Goal: Navigation & Orientation: Find specific page/section

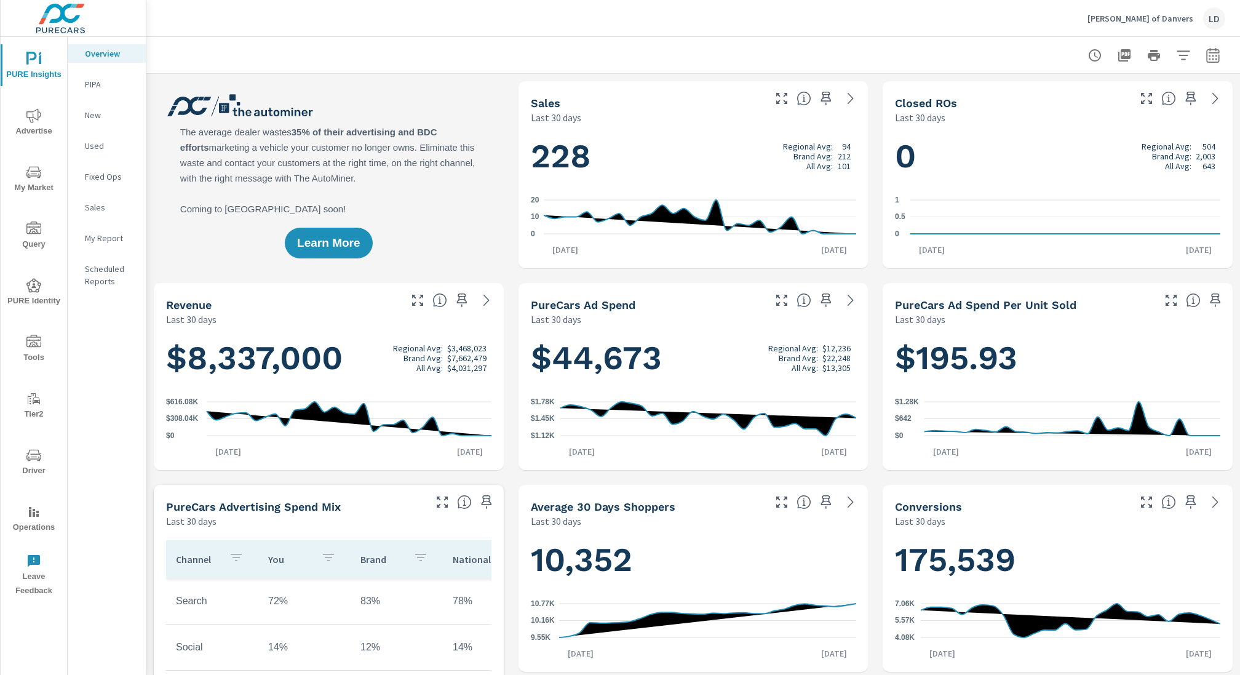
scroll to position [1, 0]
click at [41, 117] on icon "nav menu" at bounding box center [33, 115] width 15 height 15
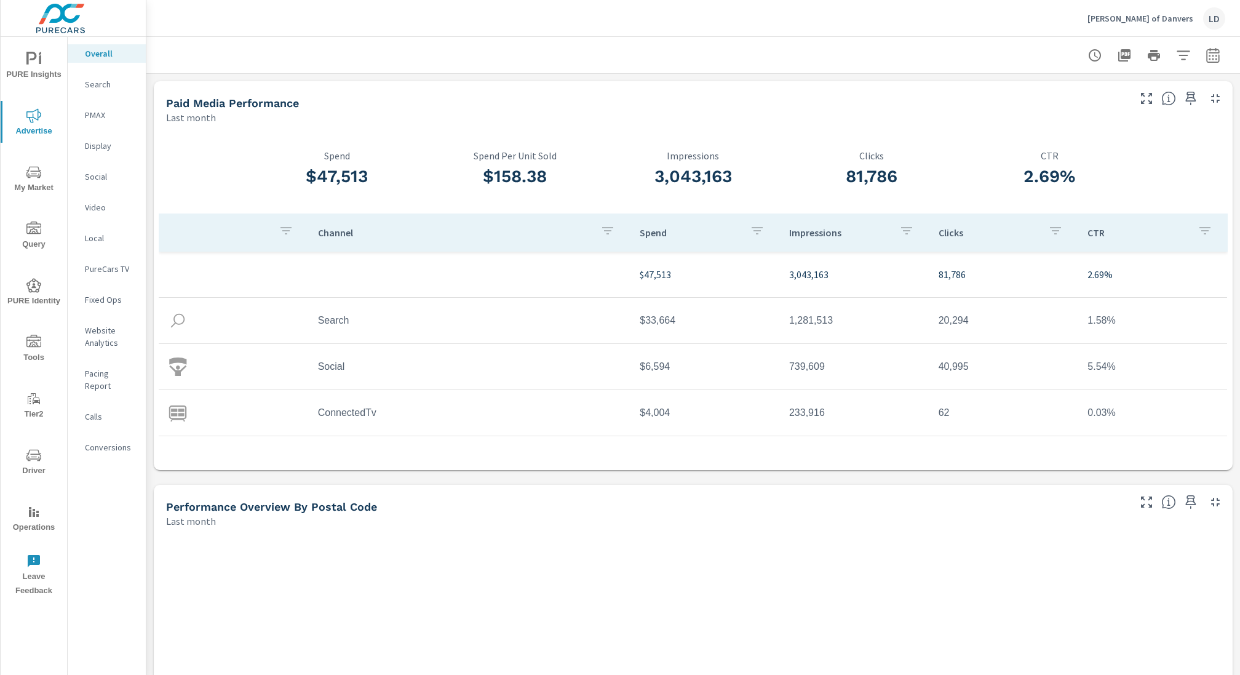
click at [105, 266] on p "PureCars TV" at bounding box center [110, 269] width 51 height 12
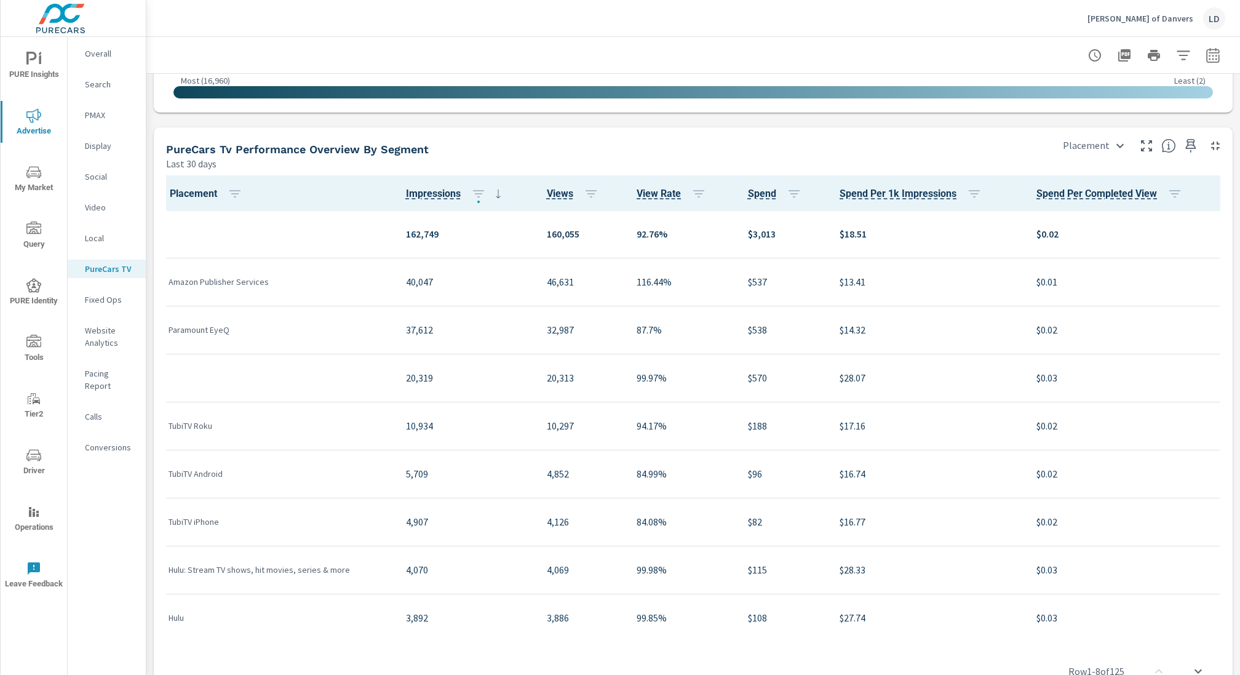
scroll to position [1516, 0]
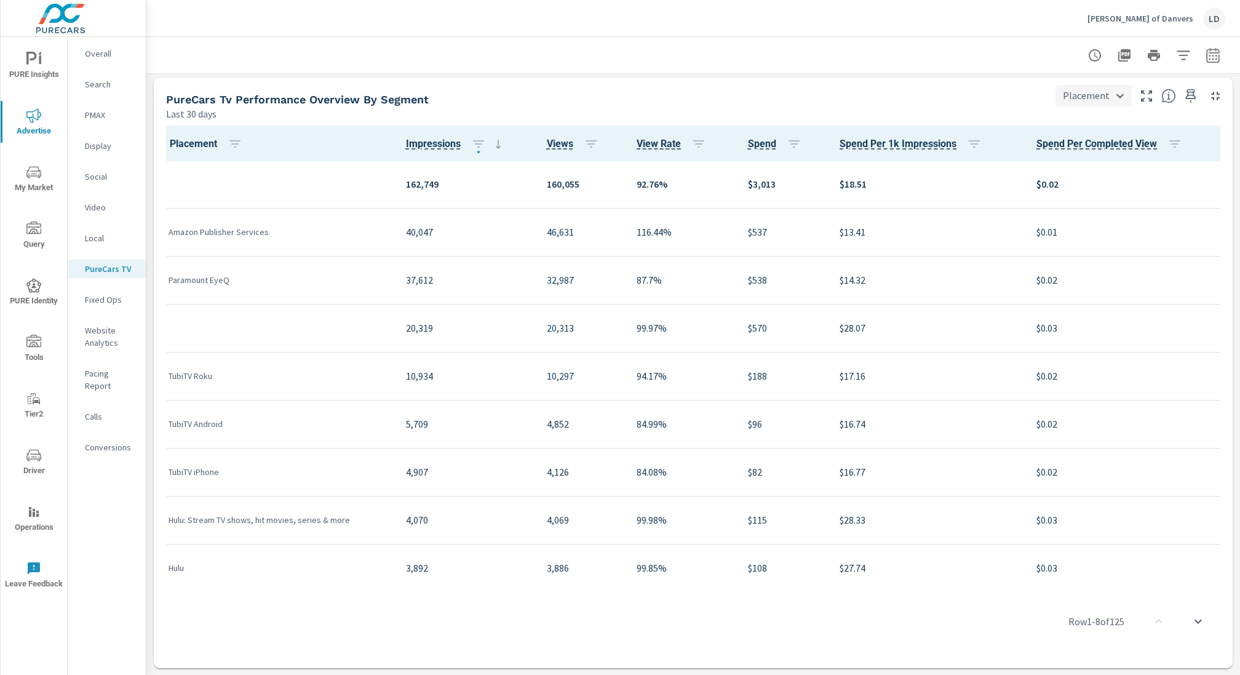
click at [690, 97] on div "Placement" at bounding box center [1093, 96] width 76 height 22
click at [351, 84] on div at bounding box center [620, 337] width 1240 height 675
click at [690, 103] on body "PURE Insights Advertise My Market Query PURE Identity Tools Tier2 Driver Operat…" at bounding box center [620, 337] width 1240 height 675
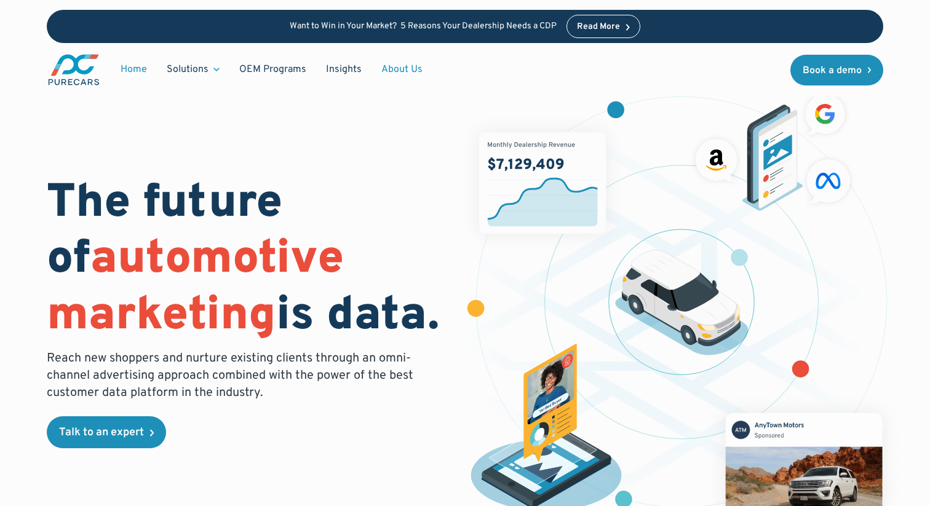
click at [401, 68] on link "About Us" at bounding box center [401, 69] width 61 height 23
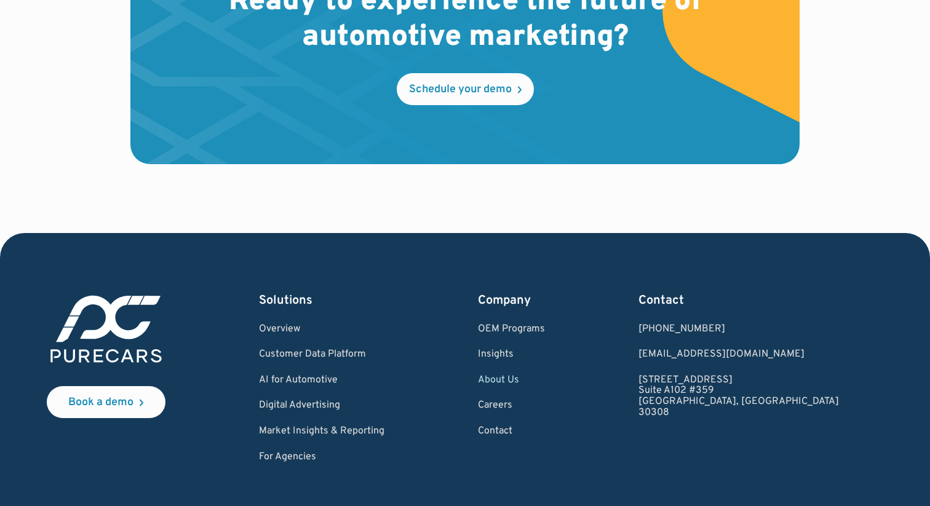
scroll to position [3526, 0]
